Goal: Transaction & Acquisition: Purchase product/service

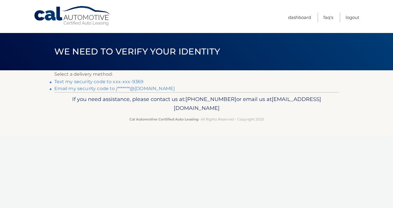
click at [126, 82] on link "Text my security code to xxx-xxx-9369" at bounding box center [98, 81] width 89 height 5
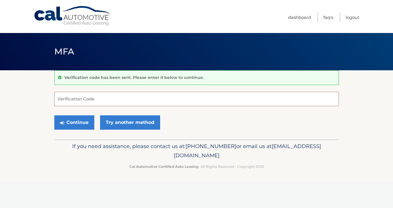
click at [120, 95] on input "Verification Code" at bounding box center [196, 99] width 285 height 14
type input "132055"
click at [54, 116] on button "Continue" at bounding box center [74, 123] width 40 height 14
click at [67, 129] on button "Continue" at bounding box center [74, 123] width 40 height 14
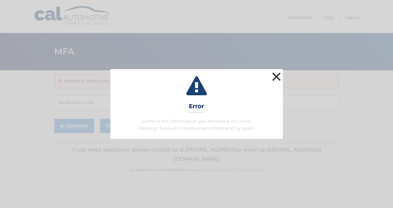
click at [278, 77] on button "×" at bounding box center [277, 77] width 12 height 12
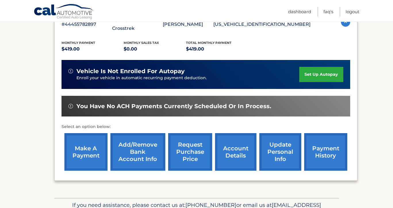
scroll to position [115, 0]
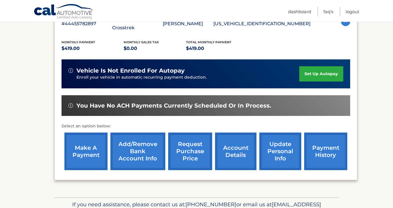
click at [86, 141] on link "make a payment" at bounding box center [85, 152] width 43 height 38
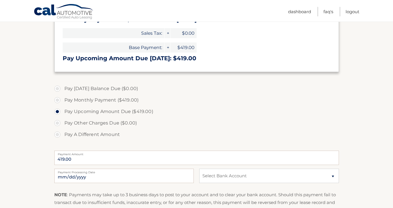
scroll to position [174, 0]
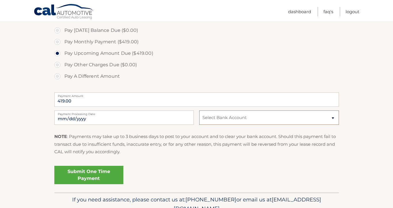
click at [233, 118] on select "Select Bank Account Checking CITIBANK NA *****0705 Savings JOVIA FINANCIAL FEDE…" at bounding box center [268, 118] width 139 height 14
select select "YzhjZWE2ZjItOTFiZC00OTY0LWIwYjQtNTk3OWVhZjVlMjE4"
click at [199, 111] on select "Select Bank Account Checking CITIBANK NA *****0705 Savings JOVIA FINANCIAL FEDE…" at bounding box center [268, 118] width 139 height 14
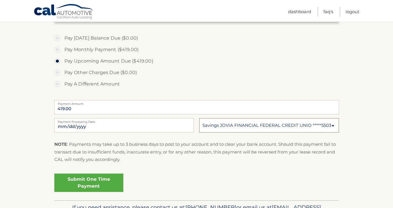
scroll to position [166, 0]
click at [101, 183] on link "Submit One Time Payment" at bounding box center [88, 183] width 69 height 18
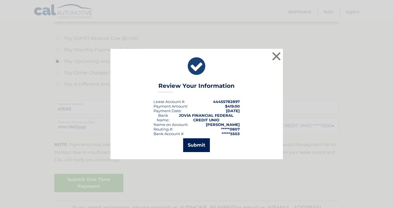
click at [197, 147] on button "Submit" at bounding box center [196, 146] width 27 height 14
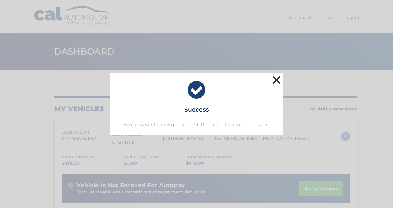
click at [280, 79] on button "×" at bounding box center [277, 80] width 12 height 12
